Goal: Transaction & Acquisition: Purchase product/service

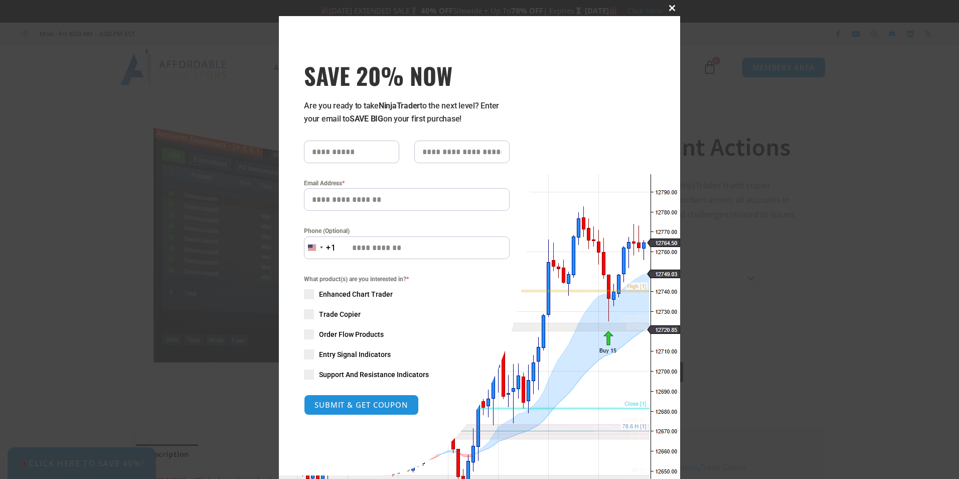
click at [669, 6] on span at bounding box center [672, 8] width 16 height 6
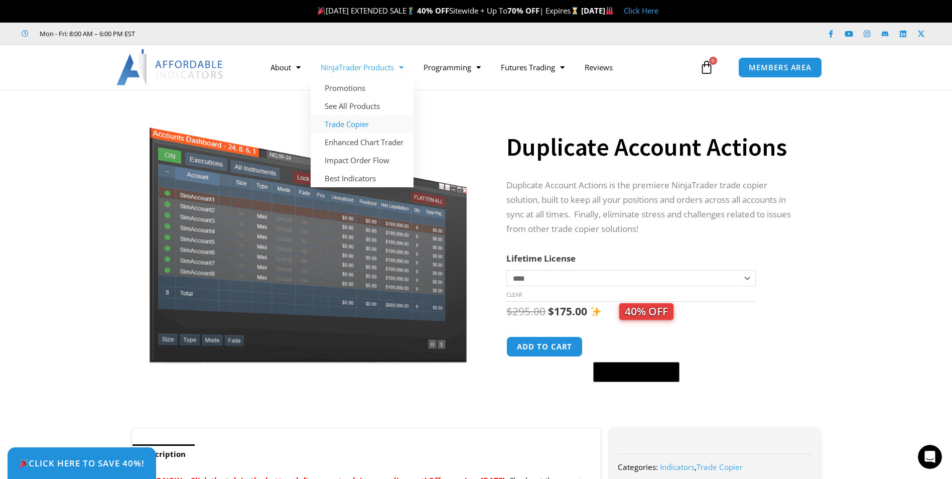
click at [361, 127] on link "Trade Copier" at bounding box center [361, 124] width 103 height 18
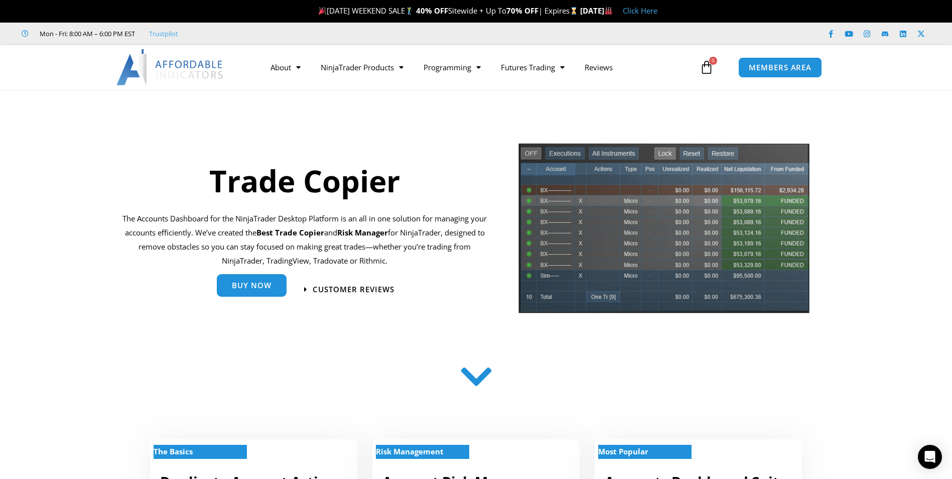
click at [243, 285] on span "Buy Now" at bounding box center [252, 285] width 40 height 8
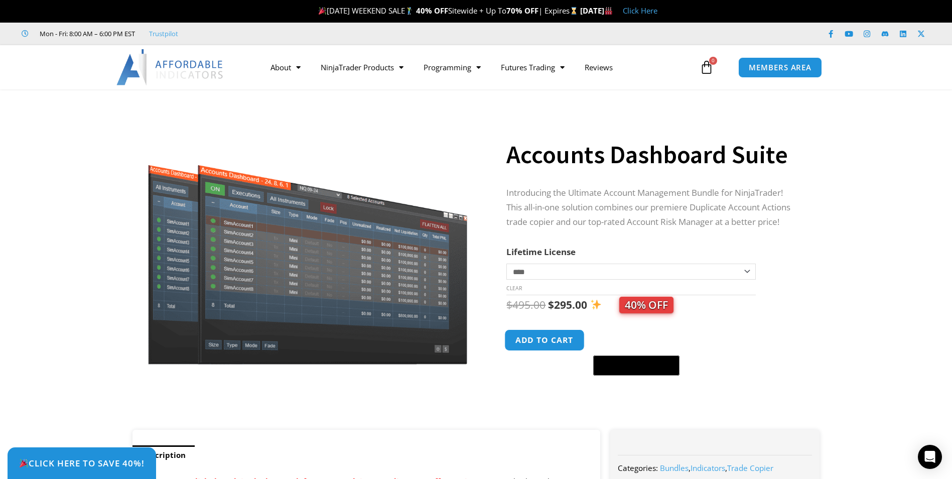
click at [546, 342] on button "Add to cart" at bounding box center [545, 340] width 80 height 22
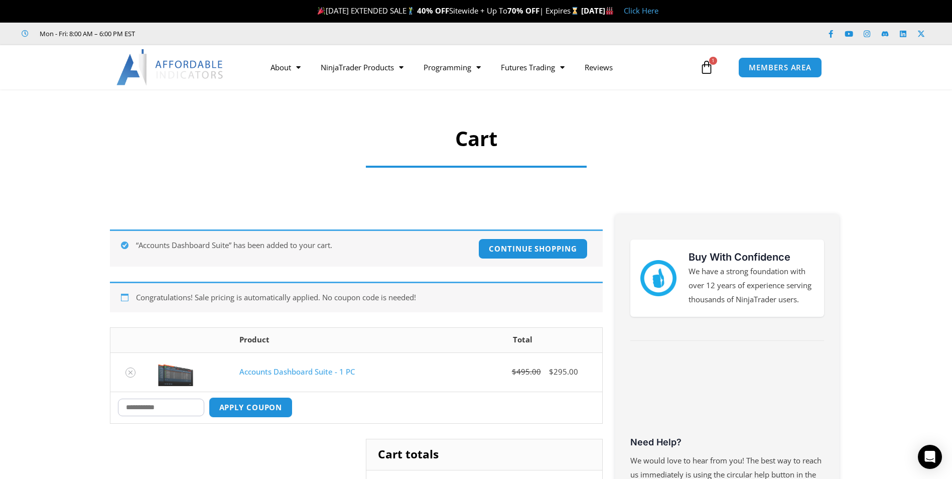
click at [146, 406] on input "Coupon:" at bounding box center [161, 407] width 86 height 18
type input "********"
click at [291, 408] on button "Apply coupon" at bounding box center [250, 407] width 88 height 22
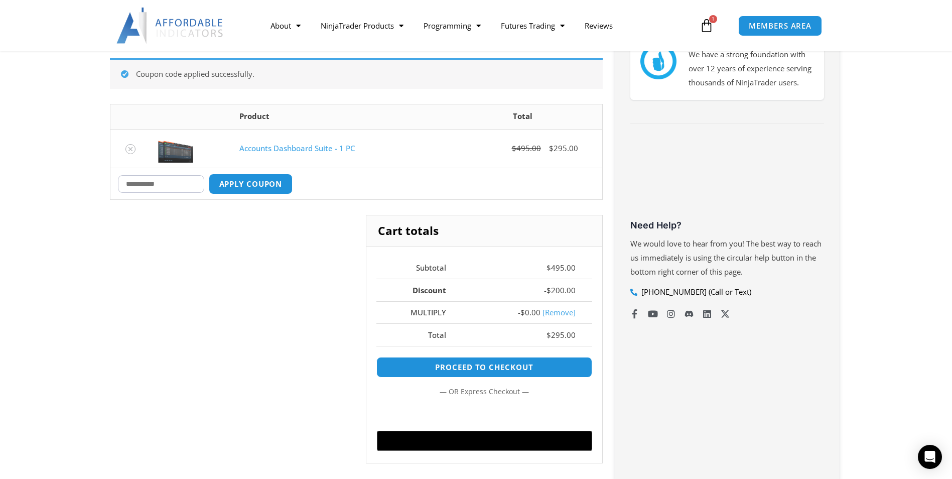
scroll to position [225, 0]
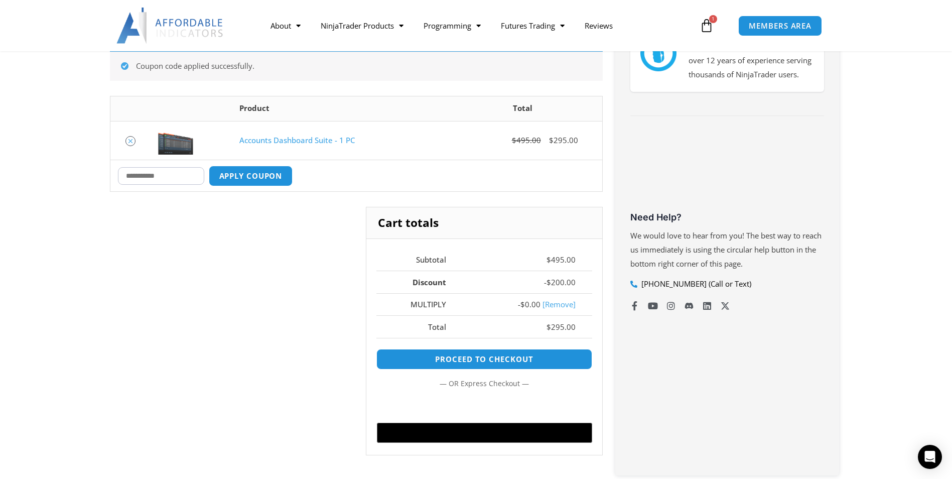
click at [131, 143] on icon "Remove Accounts Dashboard Suite - 1 PC from cart" at bounding box center [130, 140] width 7 height 7
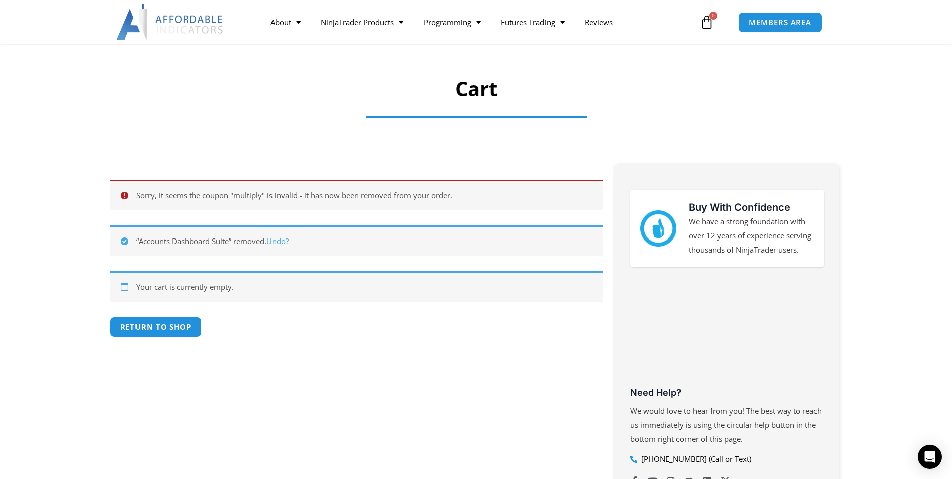
scroll to position [29, 0]
